Goal: Task Accomplishment & Management: Manage account settings

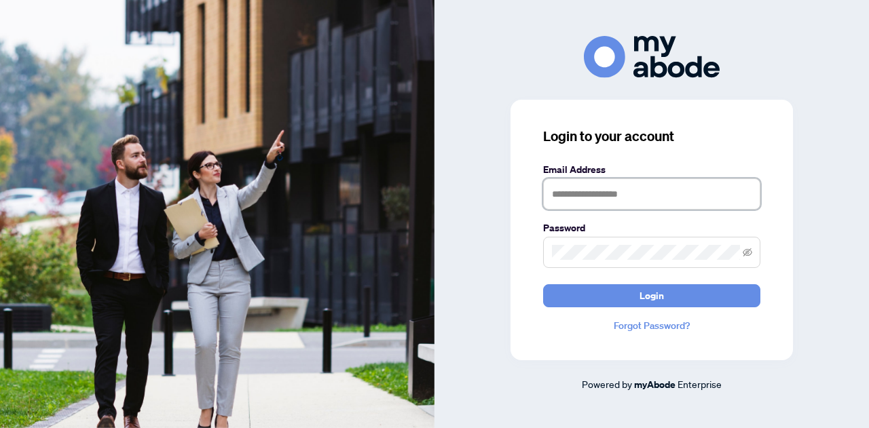
click at [660, 185] on input "text" at bounding box center [651, 193] width 217 height 31
type input "**********"
click at [543, 284] on button "Login" at bounding box center [651, 295] width 217 height 23
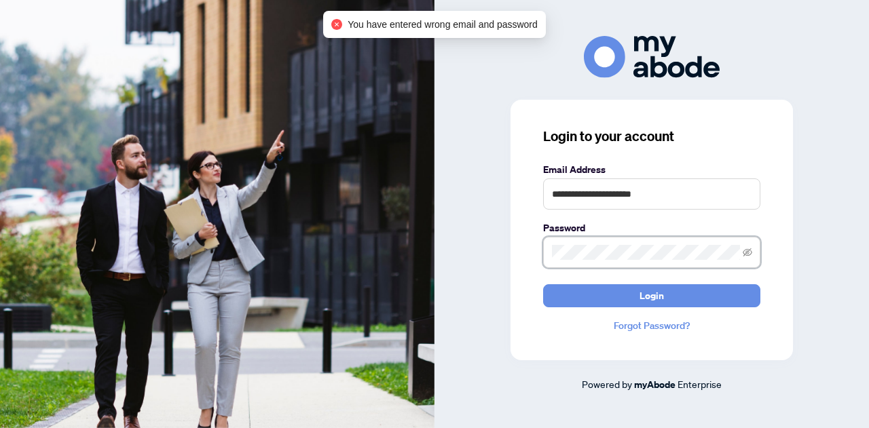
click at [543, 284] on button "Login" at bounding box center [651, 295] width 217 height 23
